Goal: Task Accomplishment & Management: Use online tool/utility

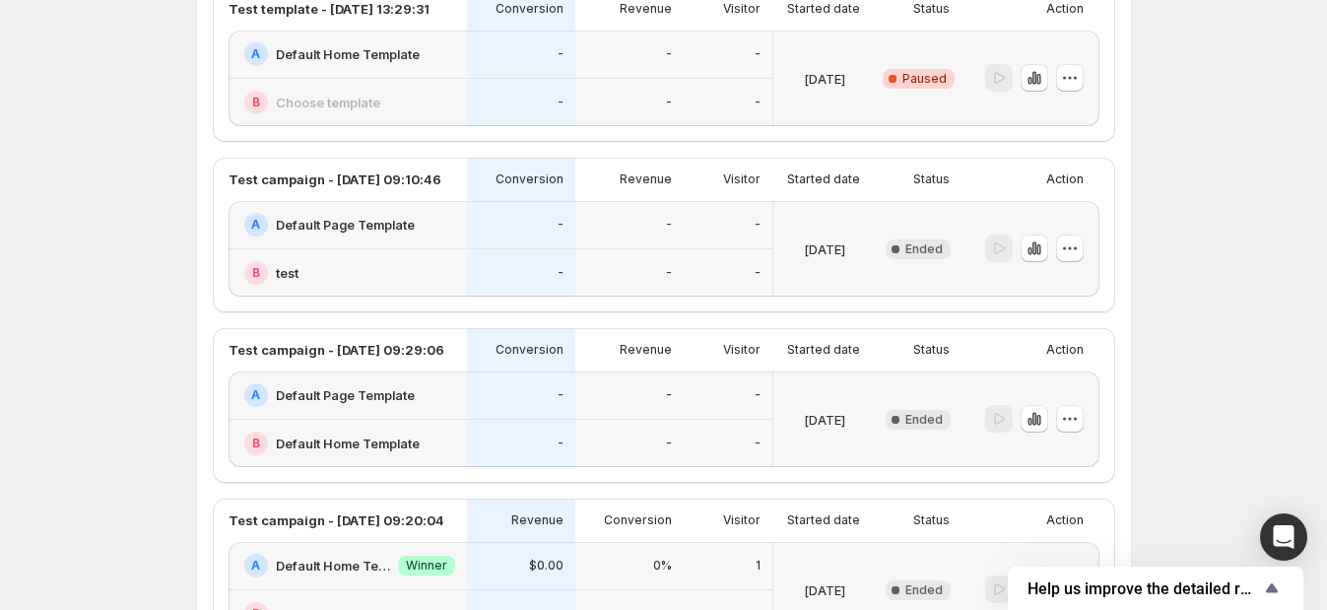
scroll to position [616, 0]
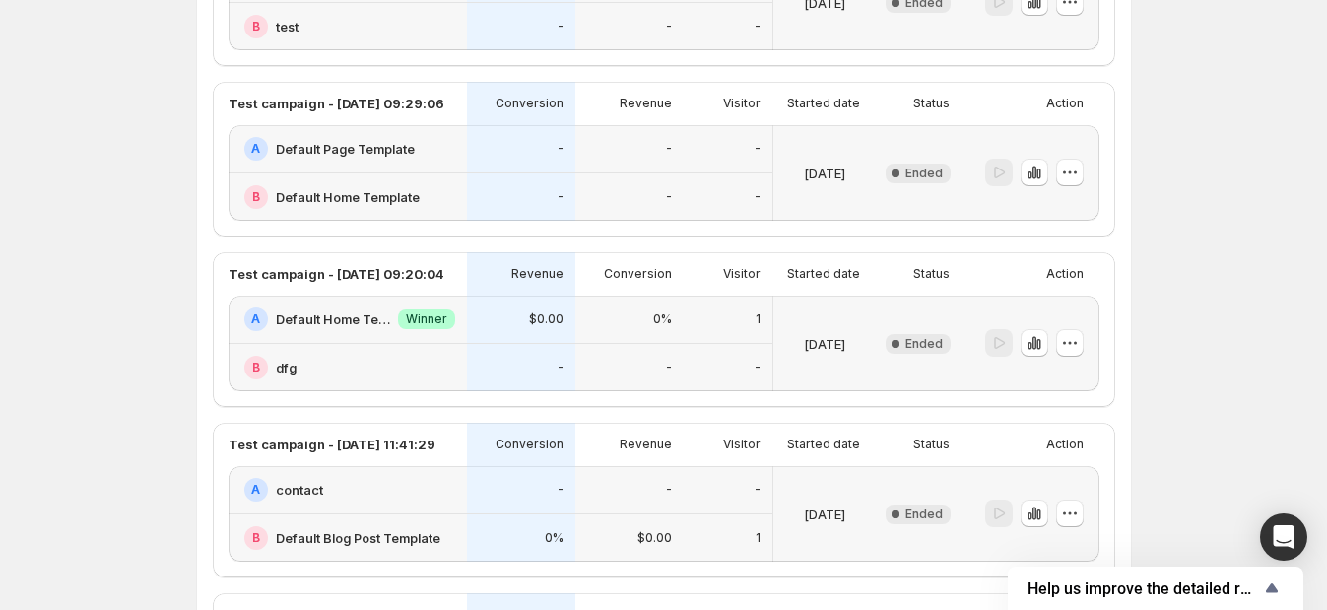
click at [680, 347] on div "-" at bounding box center [629, 368] width 108 height 48
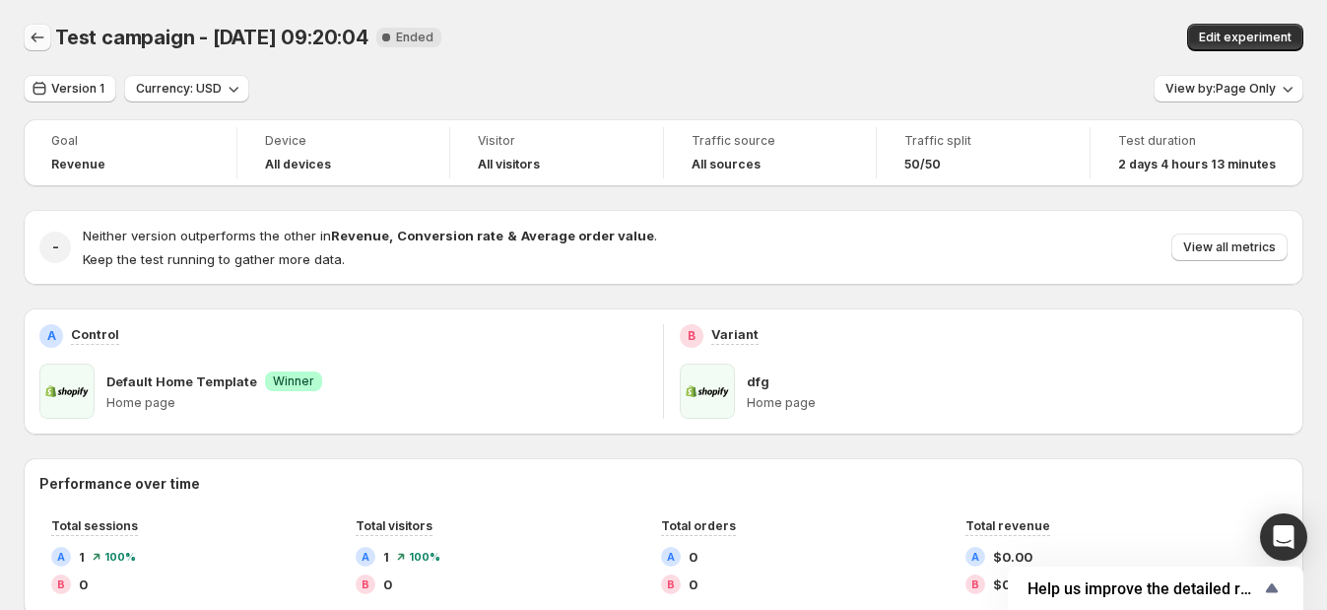
click at [34, 44] on icon "Back" at bounding box center [38, 38] width 20 height 20
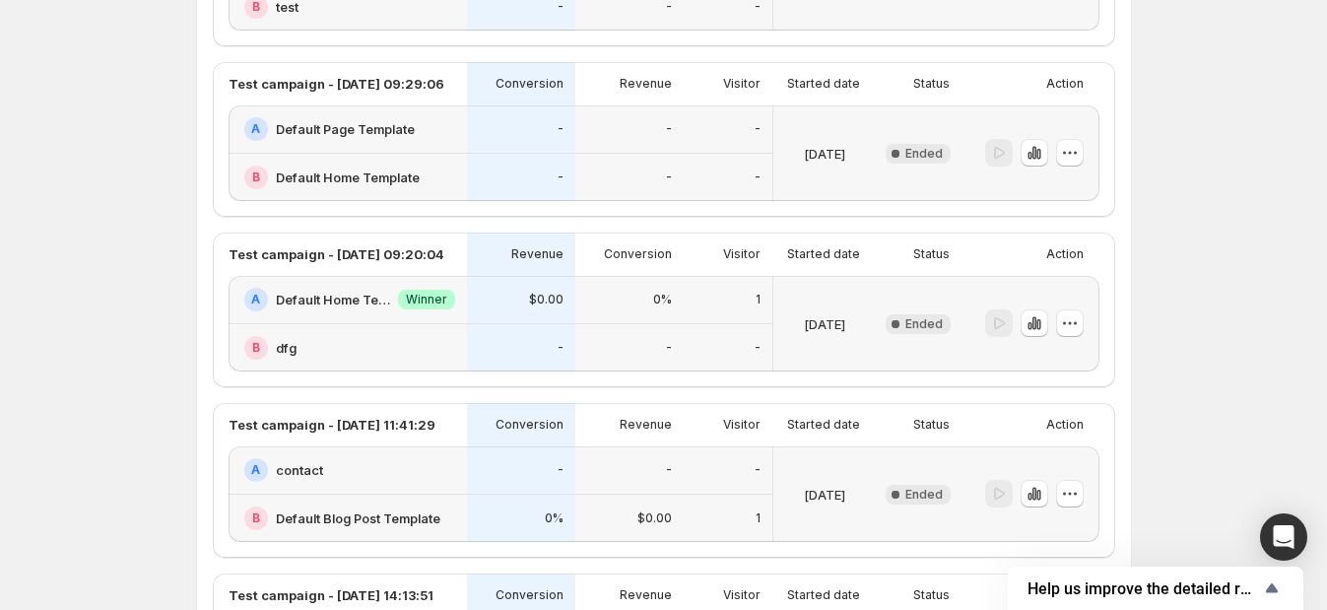
scroll to position [739, 0]
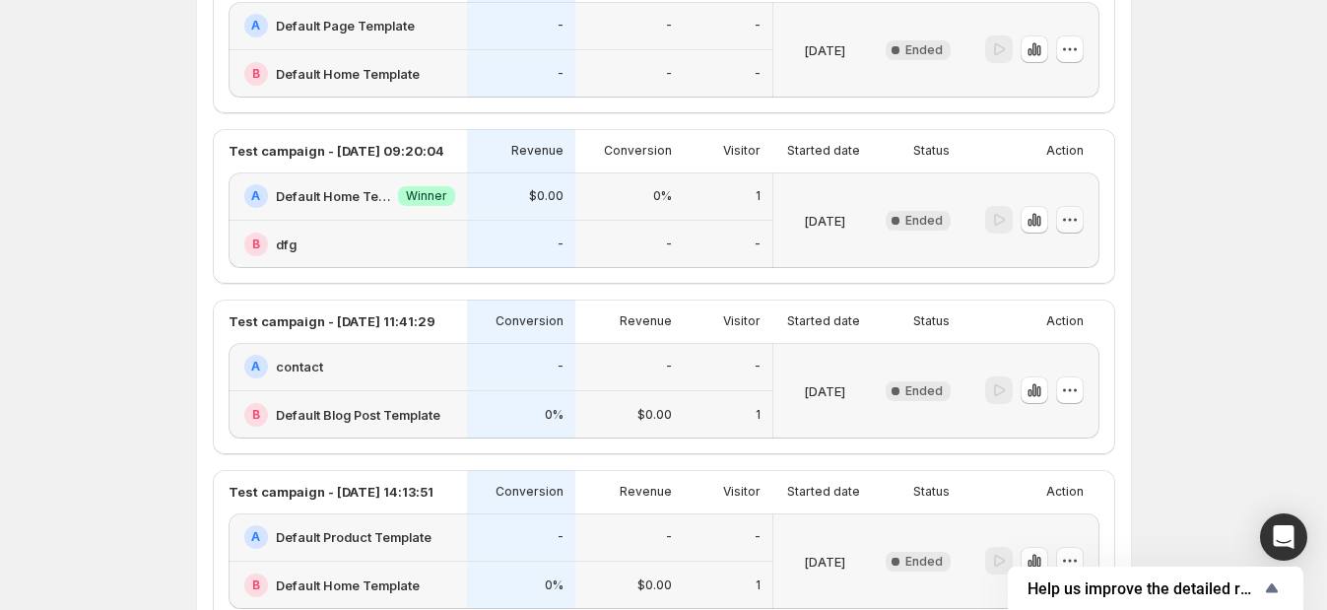
click at [1080, 227] on icon "button" at bounding box center [1070, 220] width 20 height 20
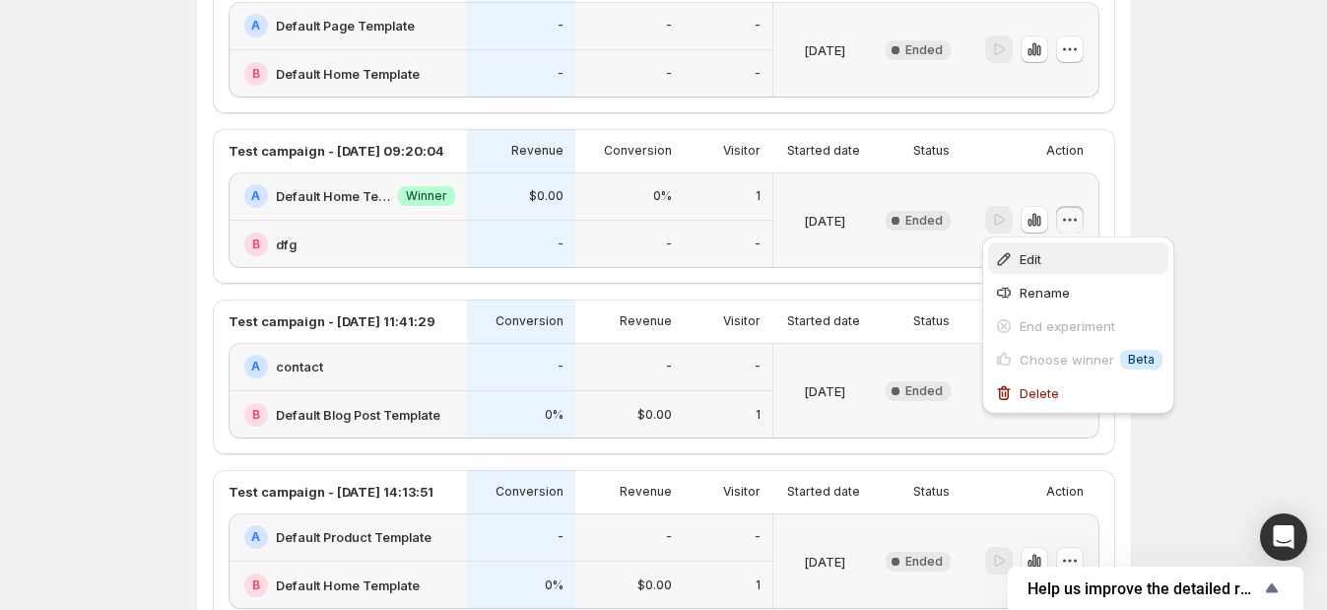
click at [1033, 260] on span "Edit" at bounding box center [1031, 259] width 22 height 16
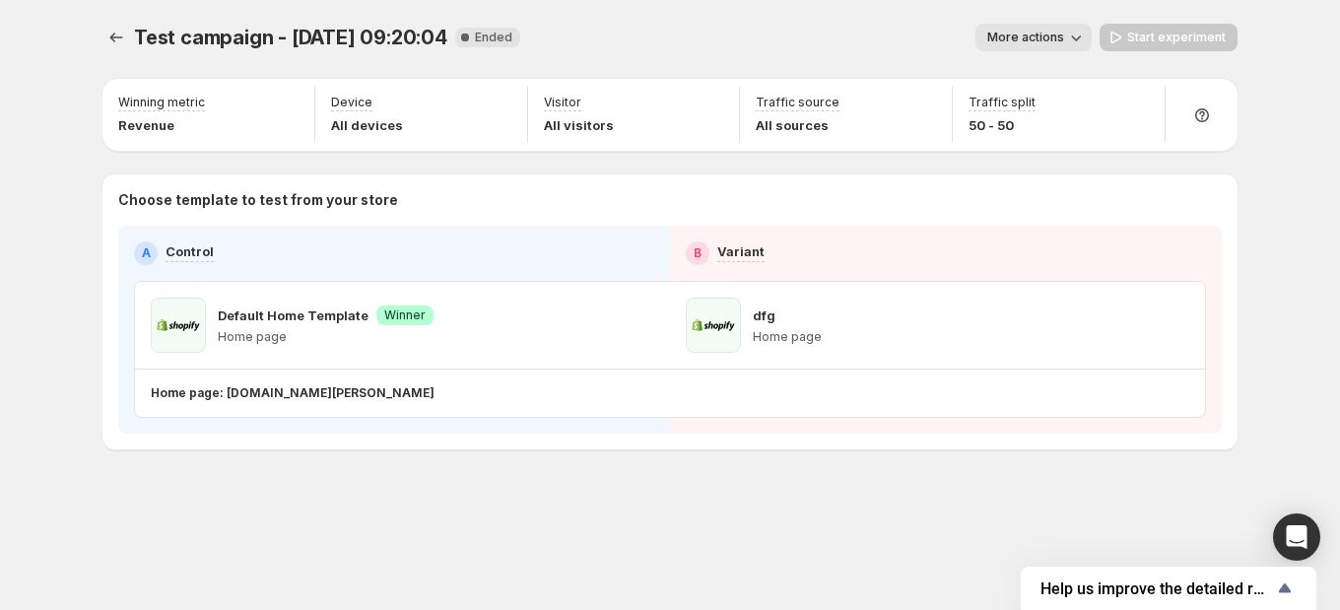
click at [462, 335] on div "Default Home Template Success Winner Home page" at bounding box center [402, 325] width 503 height 55
click at [563, 326] on div "Default Home Template Success Winner Home page" at bounding box center [402, 325] width 503 height 55
click at [247, 395] on p "Home page: [DOMAIN_NAME][PERSON_NAME]" at bounding box center [293, 393] width 284 height 16
click at [1167, 42] on div "Start experiment" at bounding box center [1168, 38] width 138 height 28
click at [114, 33] on icon "Experiments" at bounding box center [116, 38] width 20 height 20
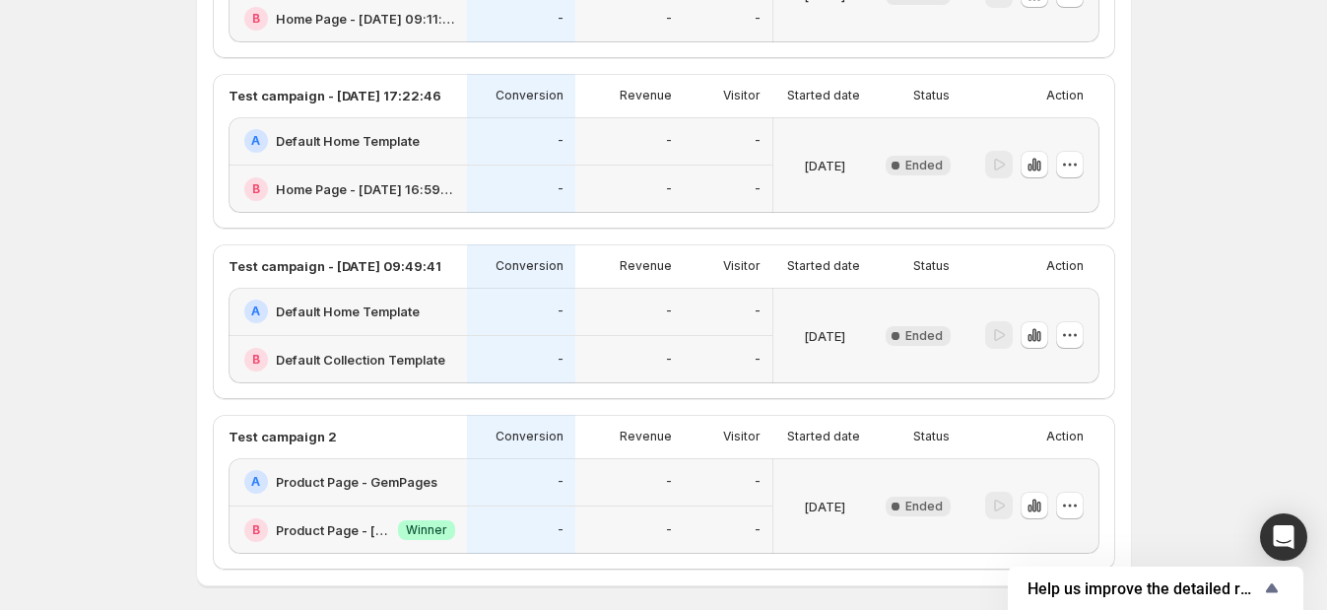
scroll to position [2066, 0]
